Goal: Obtain resource: Download file/media

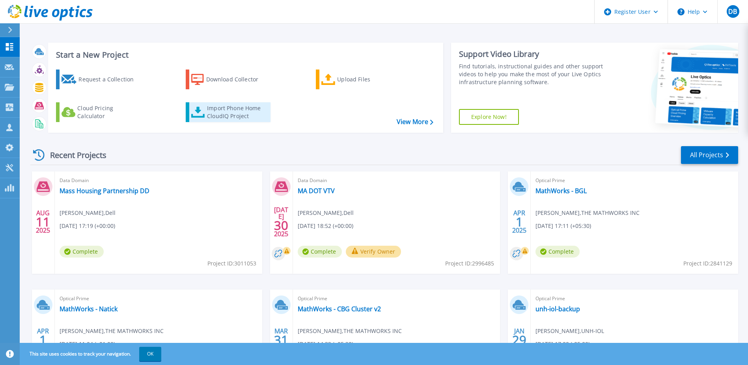
click at [211, 110] on div "Import Phone Home CloudIQ Project" at bounding box center [238, 112] width 62 height 16
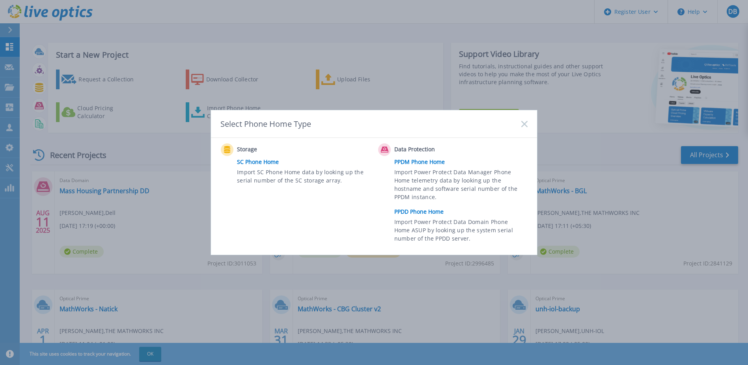
click at [434, 212] on link "PPDD Phone Home" at bounding box center [462, 212] width 137 height 12
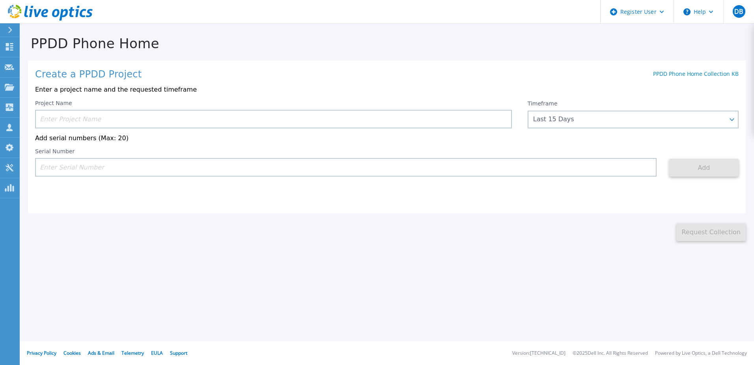
click at [105, 120] on input at bounding box center [273, 119] width 477 height 19
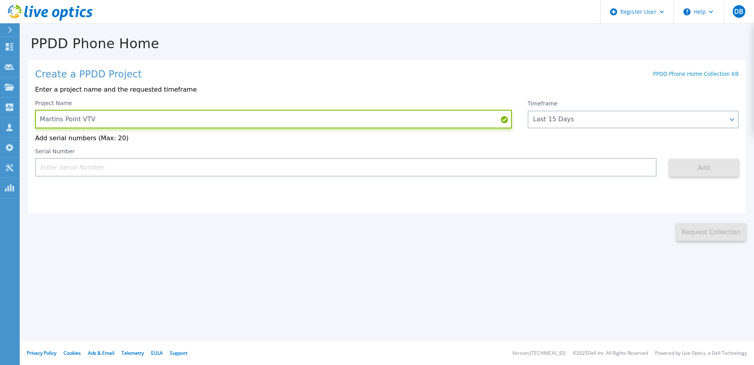
type input "Martins Point VTV"
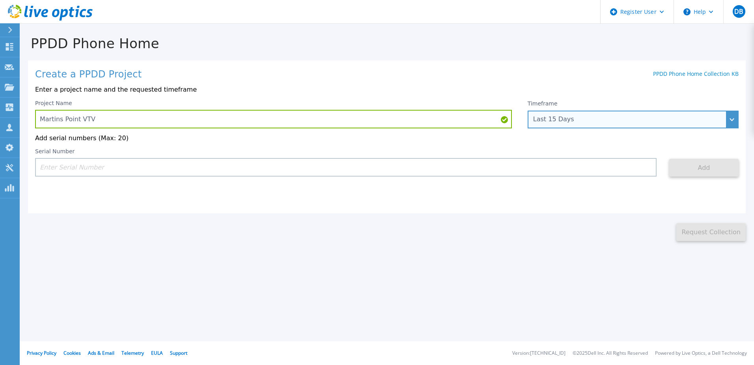
click at [733, 120] on div "Last 15 Days" at bounding box center [633, 119] width 211 height 18
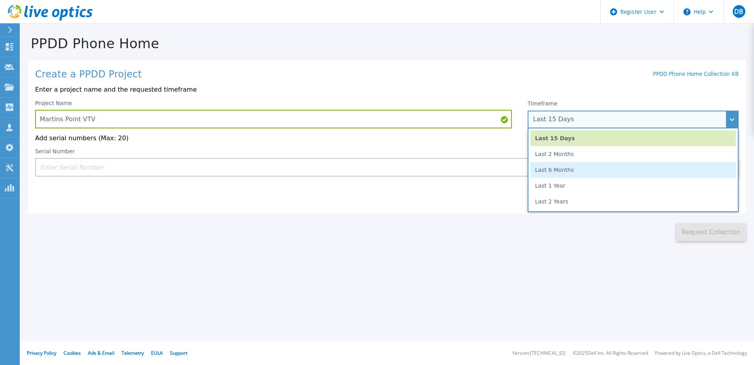
click at [572, 167] on li "Last 6 Months" at bounding box center [634, 170] width 206 height 16
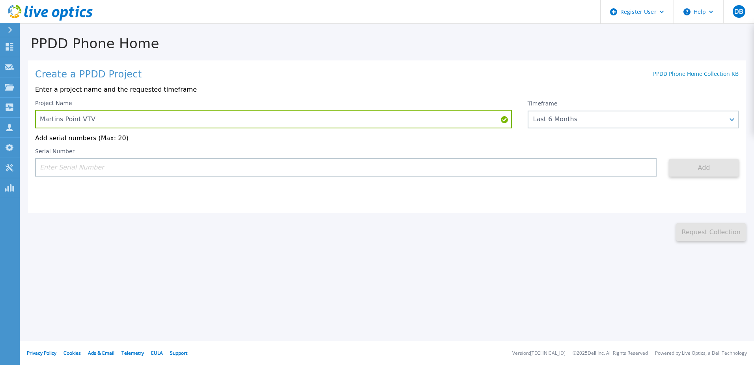
click at [63, 169] on input at bounding box center [346, 167] width 622 height 19
paste input "APM00221900005"
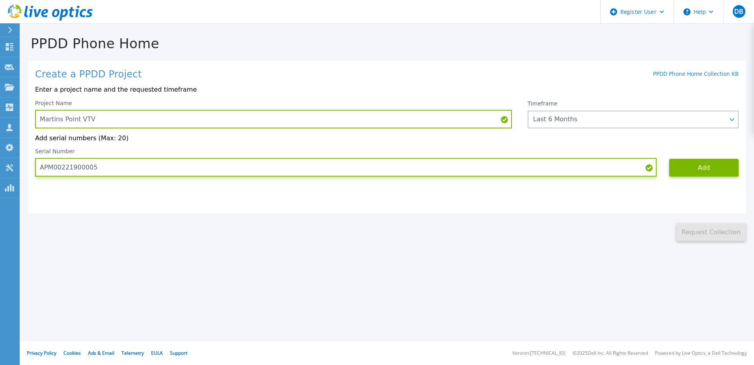
type input "APM00221900005"
click at [131, 167] on input "APM00221900005" at bounding box center [346, 167] width 622 height 19
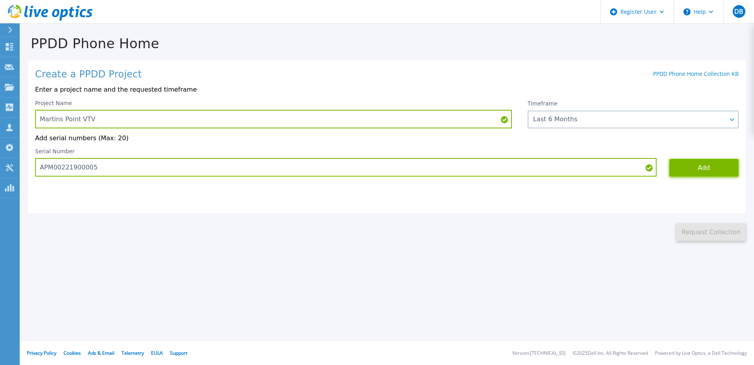
click at [696, 170] on button "Add" at bounding box center [703, 168] width 69 height 18
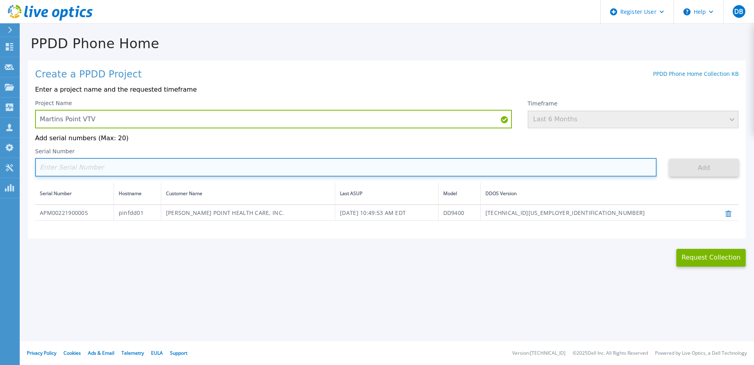
paste input "APX00223707212"
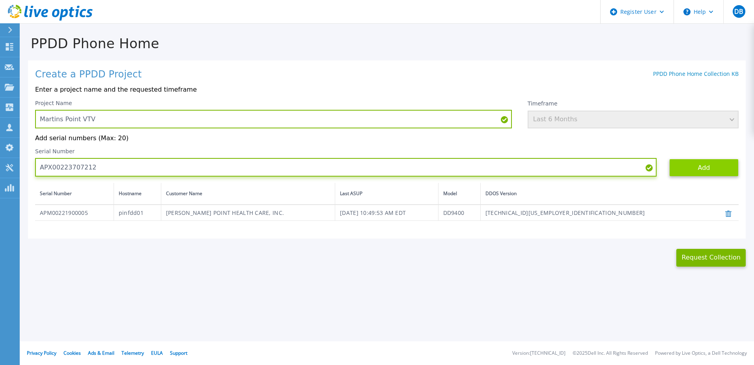
type input "APX00223707212"
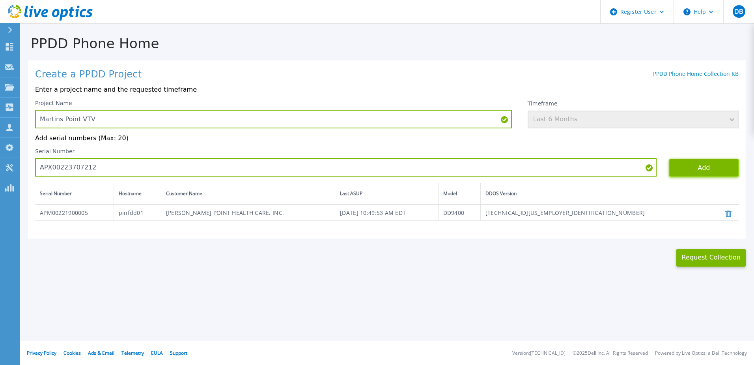
click at [707, 161] on button "Add" at bounding box center [703, 168] width 69 height 18
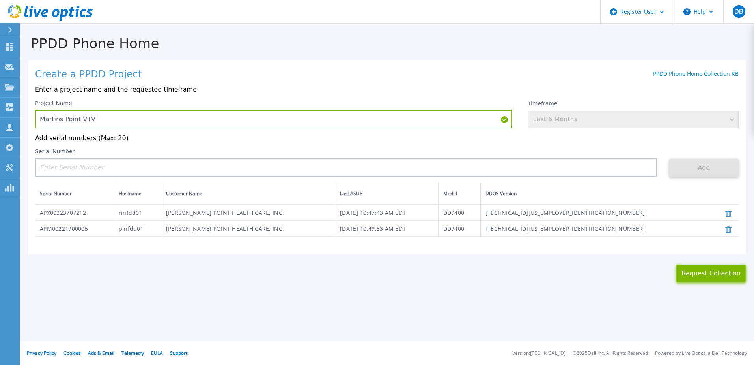
click at [719, 276] on button "Request Collection" at bounding box center [711, 273] width 69 height 18
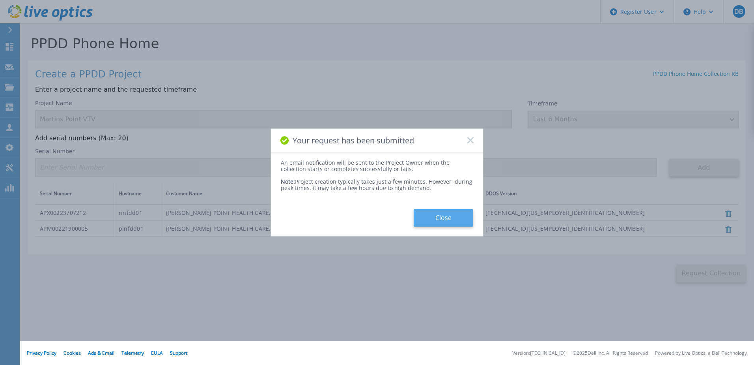
click at [450, 219] on button "Close" at bounding box center [444, 218] width 60 height 18
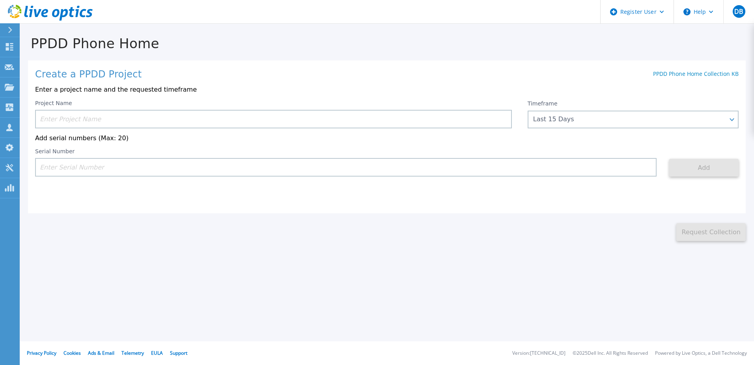
click at [13, 31] on div at bounding box center [13, 29] width 13 height 13
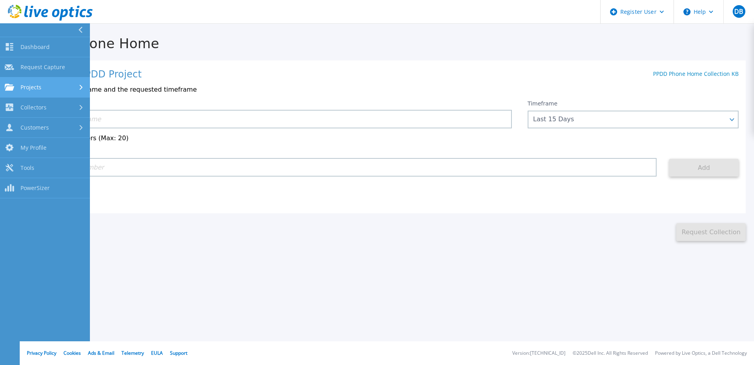
click at [36, 84] on span "Projects" at bounding box center [31, 87] width 21 height 7
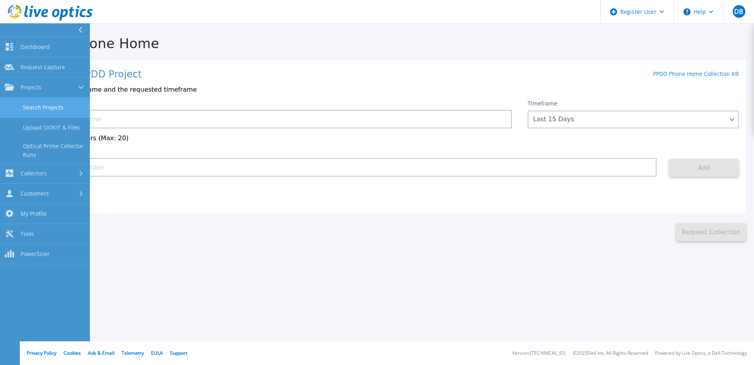
click at [36, 113] on link "Search Projects" at bounding box center [45, 107] width 90 height 20
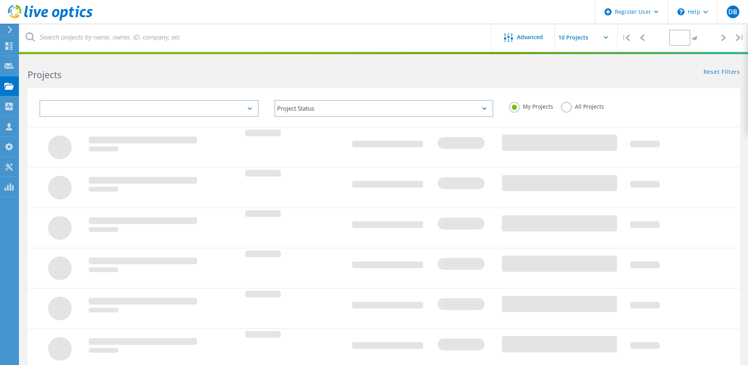
type input "1"
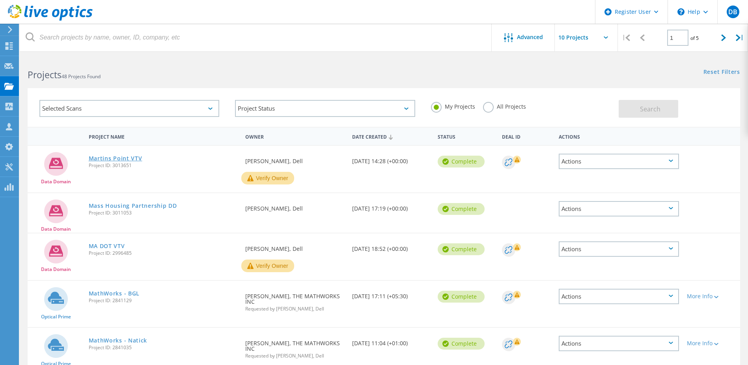
click at [104, 158] on link "Martins Point VTV" at bounding box center [116, 158] width 54 height 6
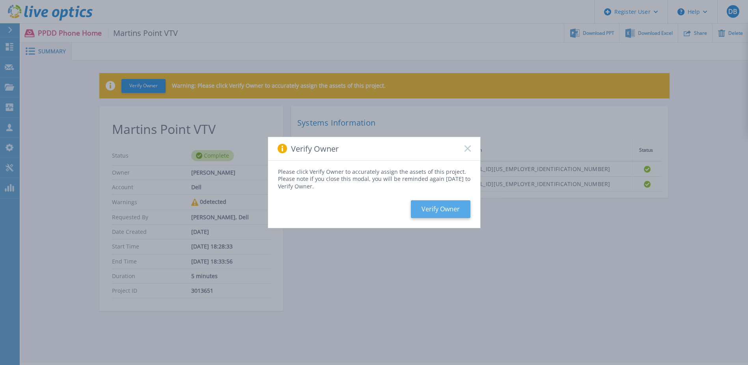
click at [448, 204] on button "Verify Owner" at bounding box center [441, 209] width 60 height 18
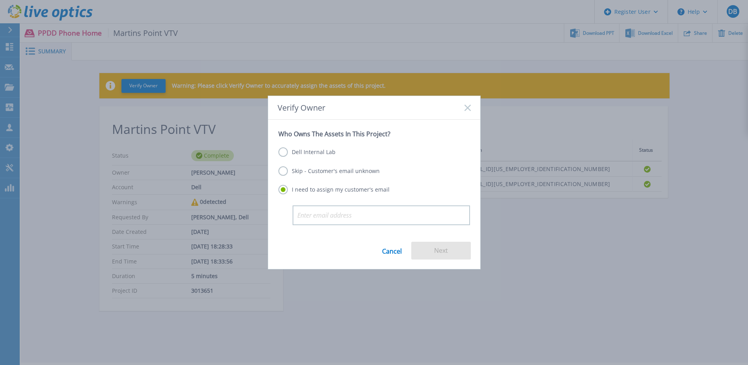
click at [318, 153] on label "Dell Internal Lab" at bounding box center [307, 151] width 57 height 9
click at [0, 0] on input "Dell Internal Lab" at bounding box center [0, 0] width 0 height 0
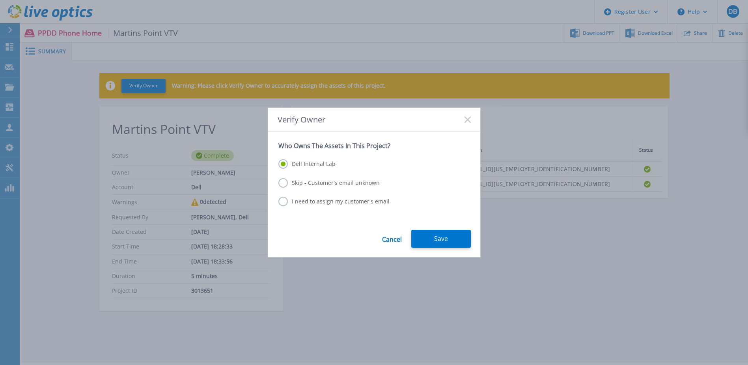
drag, startPoint x: 449, startPoint y: 239, endPoint x: 278, endPoint y: 217, distance: 172.3
click at [278, 217] on form "Who Owns The Assets In This Project? Dell Internal Lab Skip - Customer's email …" at bounding box center [374, 193] width 212 height 125
click at [299, 184] on label "Skip - Customer's email unknown" at bounding box center [329, 182] width 101 height 9
click at [0, 0] on input "Skip - Customer's email unknown" at bounding box center [0, 0] width 0 height 0
click at [468, 239] on button "Next" at bounding box center [441, 239] width 60 height 18
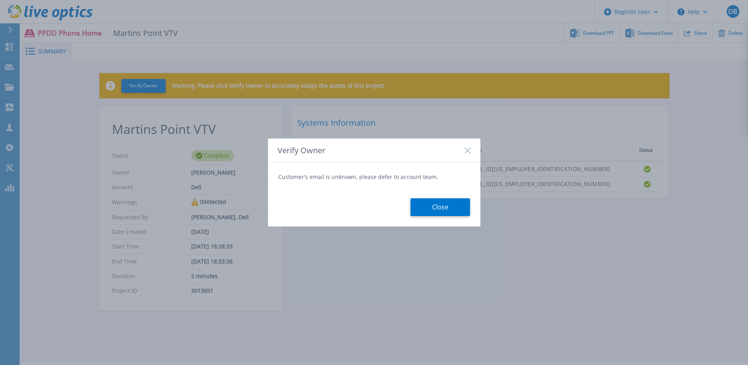
click at [468, 148] on icon at bounding box center [468, 150] width 6 height 6
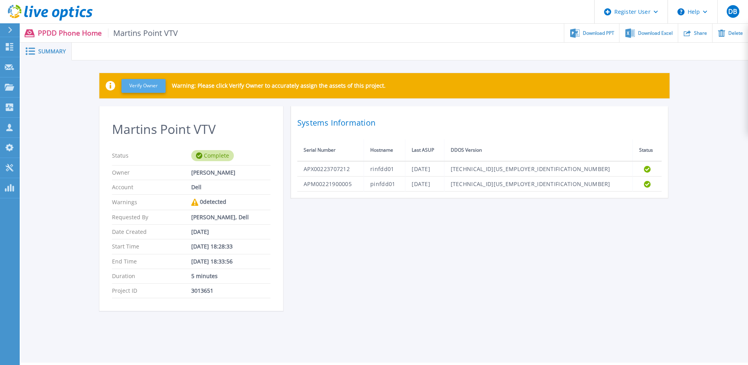
click at [137, 83] on button "Verify Owner" at bounding box center [144, 86] width 44 height 14
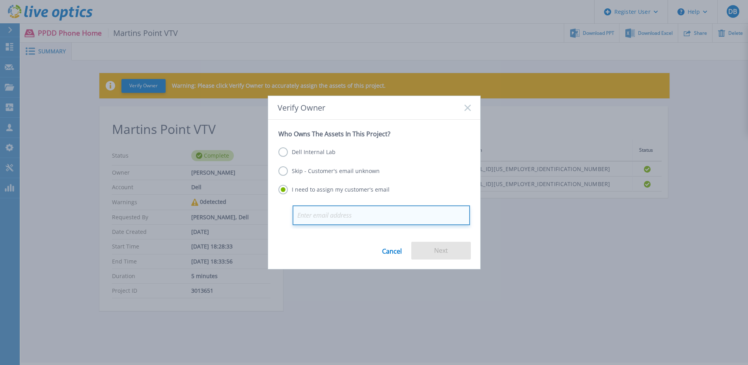
click at [327, 215] on input "email" at bounding box center [382, 215] width 178 height 20
paste input "richard.perkins@martinspoint.org"
type input "richard.perkins@martinspoint.org"
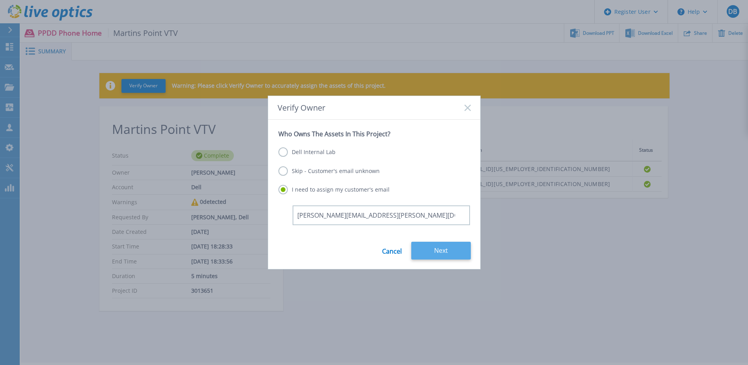
click at [460, 247] on button "Next" at bounding box center [441, 250] width 60 height 18
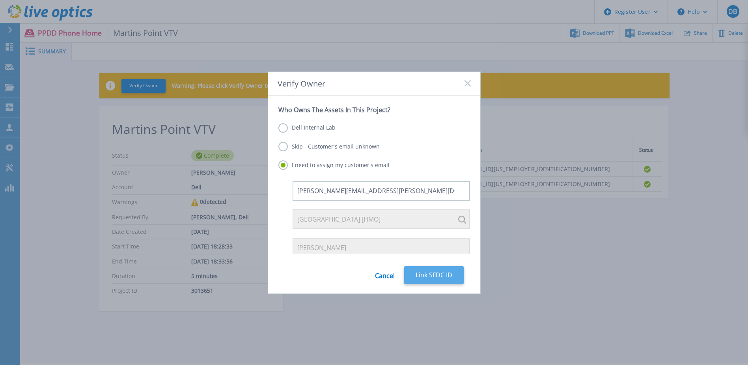
click at [437, 274] on button "Link SFDC ID" at bounding box center [434, 275] width 60 height 18
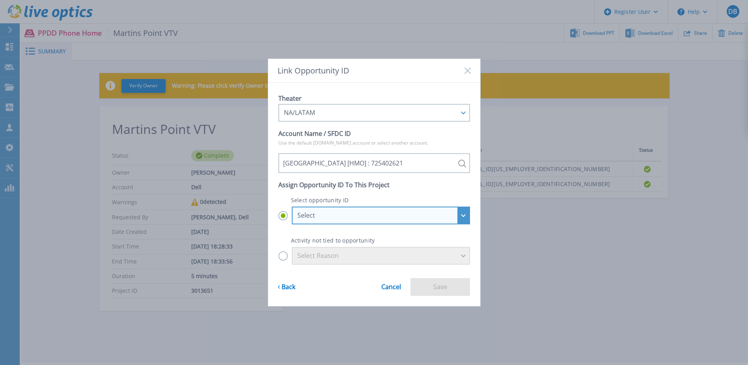
click at [462, 217] on div "Select" at bounding box center [381, 215] width 178 height 18
click at [0, 0] on input "Select Select ISG_APOS-MARTIN'S POINT HEALTHCARE_US113830409-ENT-Pst-FY26Q3-1 :…" at bounding box center [0, 0] width 0 height 0
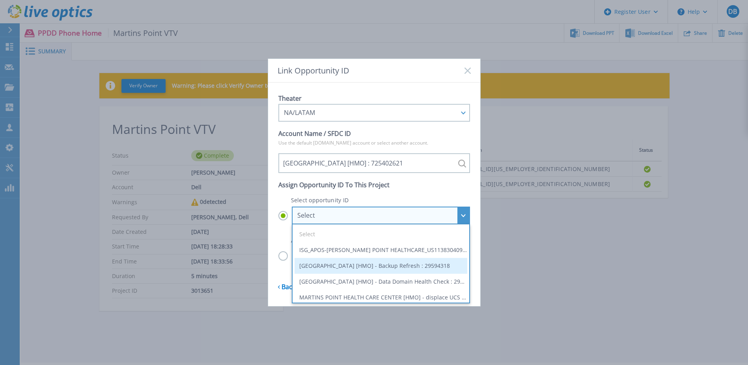
click at [407, 269] on li "MARTINS POINT HEALTH CARE CENTER [HMO] - Backup Refresh : 29594318" at bounding box center [381, 266] width 173 height 16
click at [0, 0] on input "Select Select ISG_APOS-MARTIN'S POINT HEALTHCARE_US113830409-ENT-Pst-FY26Q3-1 :…" at bounding box center [0, 0] width 0 height 0
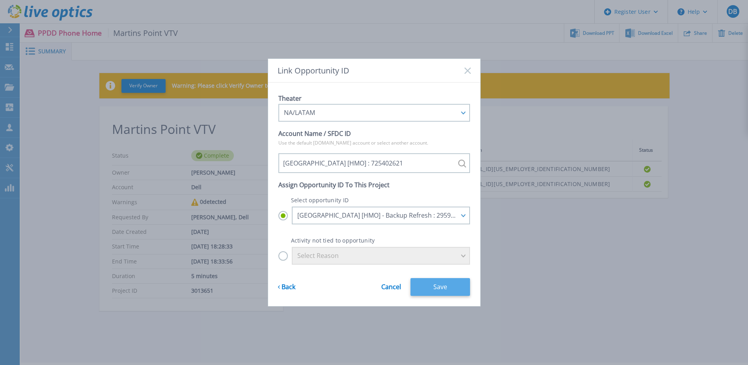
click at [421, 291] on button "Save" at bounding box center [441, 287] width 60 height 18
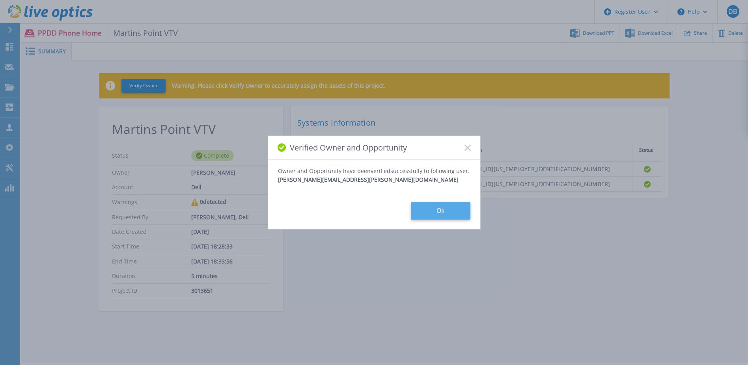
click at [425, 212] on button "Ok" at bounding box center [441, 211] width 60 height 18
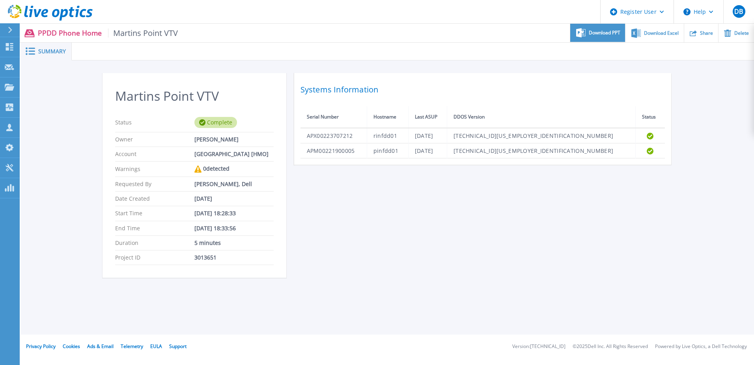
click at [591, 30] on span "Download PPT" at bounding box center [605, 32] width 32 height 5
click at [667, 186] on div "Martins Point VTV Status Complete Owner [PERSON_NAME] Account MARTINS POINT HEA…" at bounding box center [388, 180] width 570 height 214
